Goal: Transaction & Acquisition: Purchase product/service

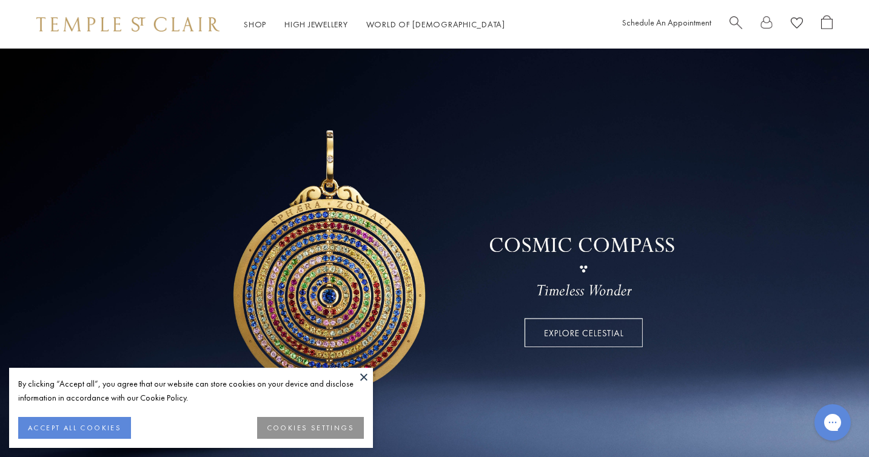
click at [364, 373] on button at bounding box center [364, 376] width 18 height 18
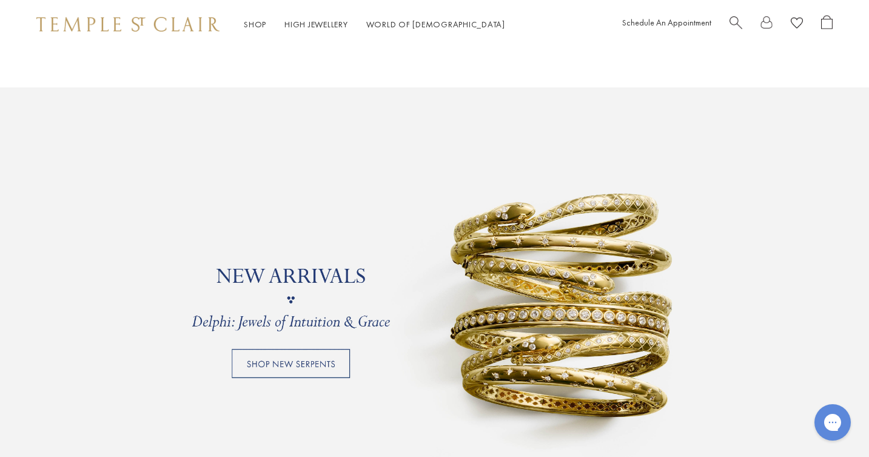
scroll to position [1041, 0]
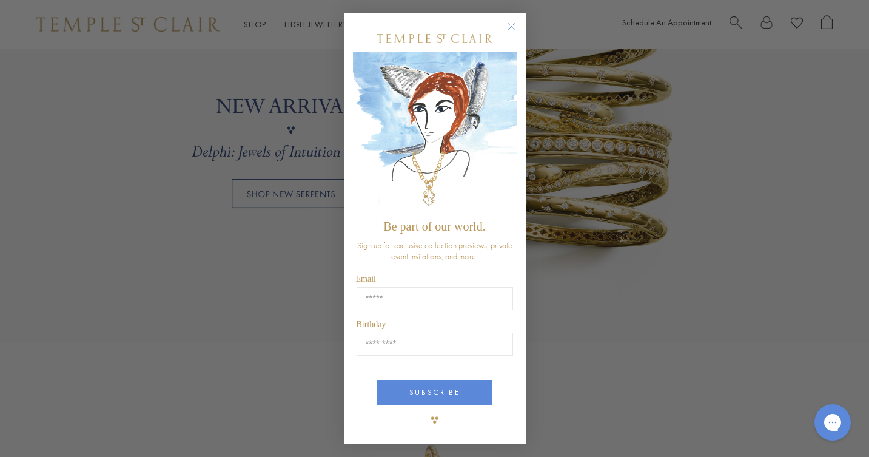
click at [511, 24] on circle "Close dialog" at bounding box center [511, 26] width 15 height 15
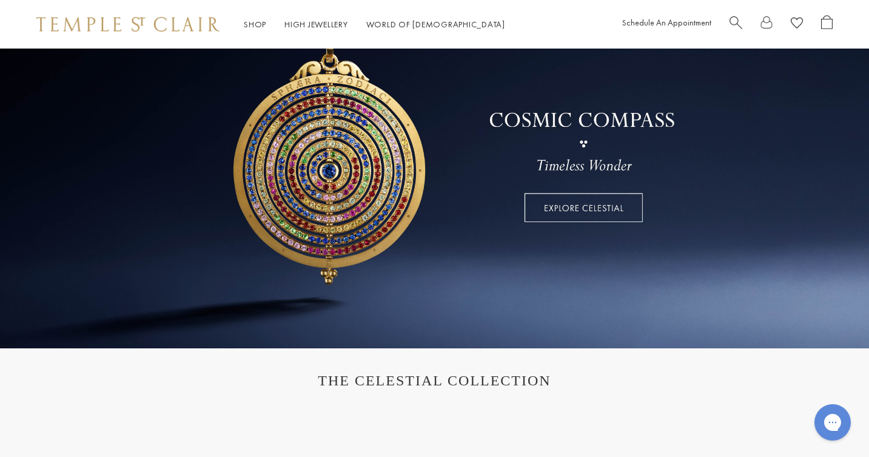
scroll to position [0, 0]
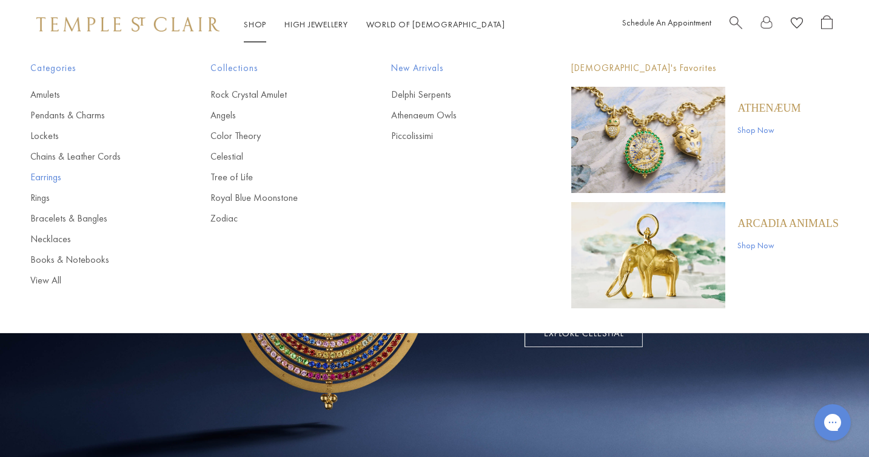
click at [56, 179] on link "Earrings" at bounding box center [96, 176] width 132 height 13
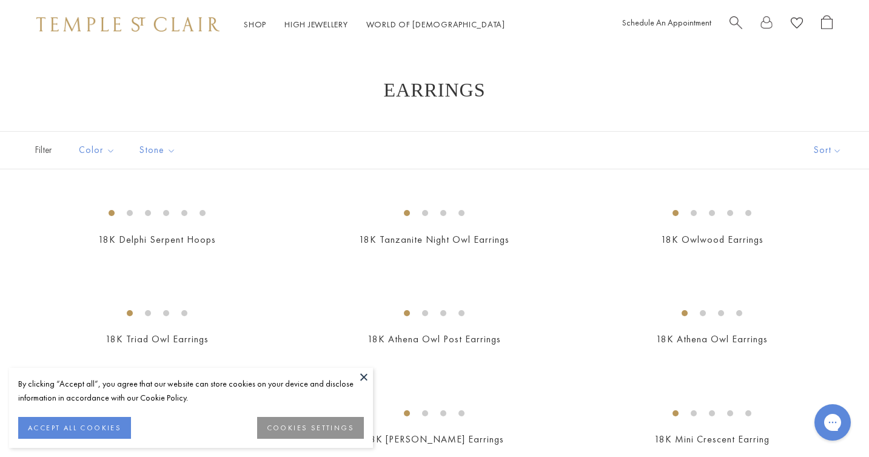
click at [367, 377] on button at bounding box center [364, 376] width 18 height 18
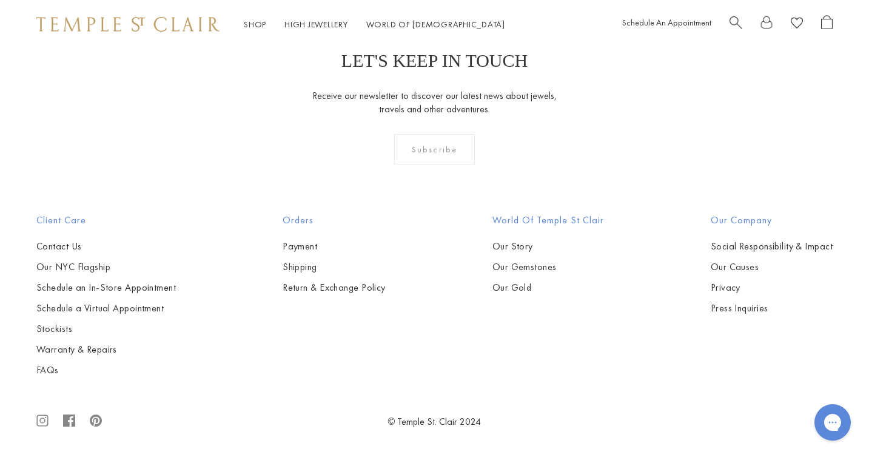
scroll to position [5221, 0]
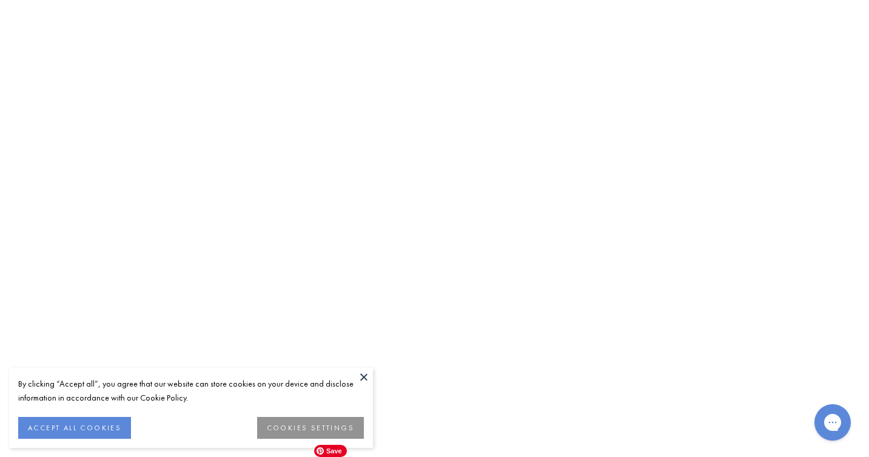
scroll to position [2152, 0]
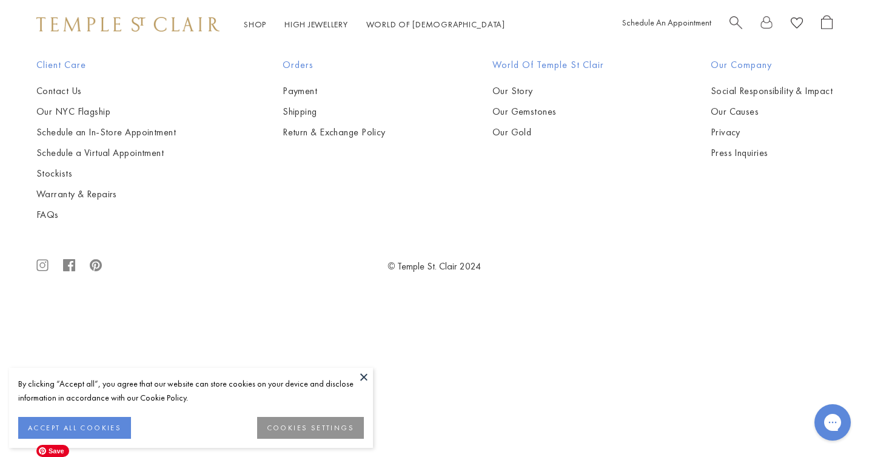
click at [0, 0] on img at bounding box center [0, 0] width 0 height 0
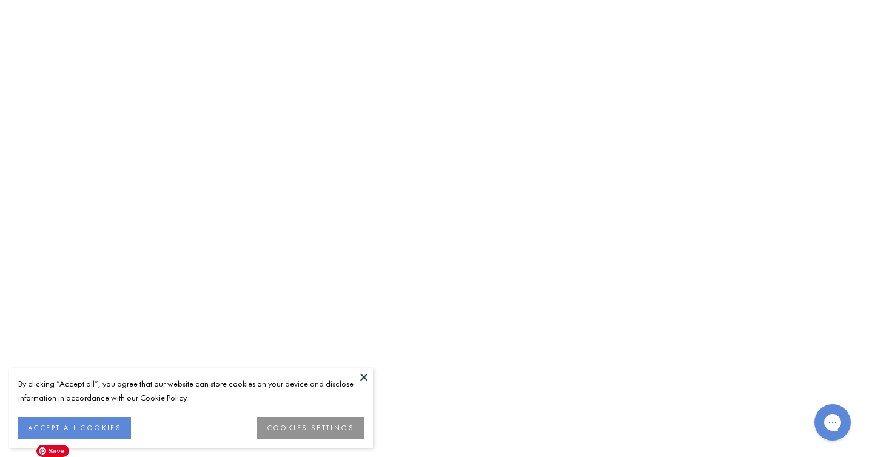
scroll to position [4241, 0]
